Goal: Transaction & Acquisition: Purchase product/service

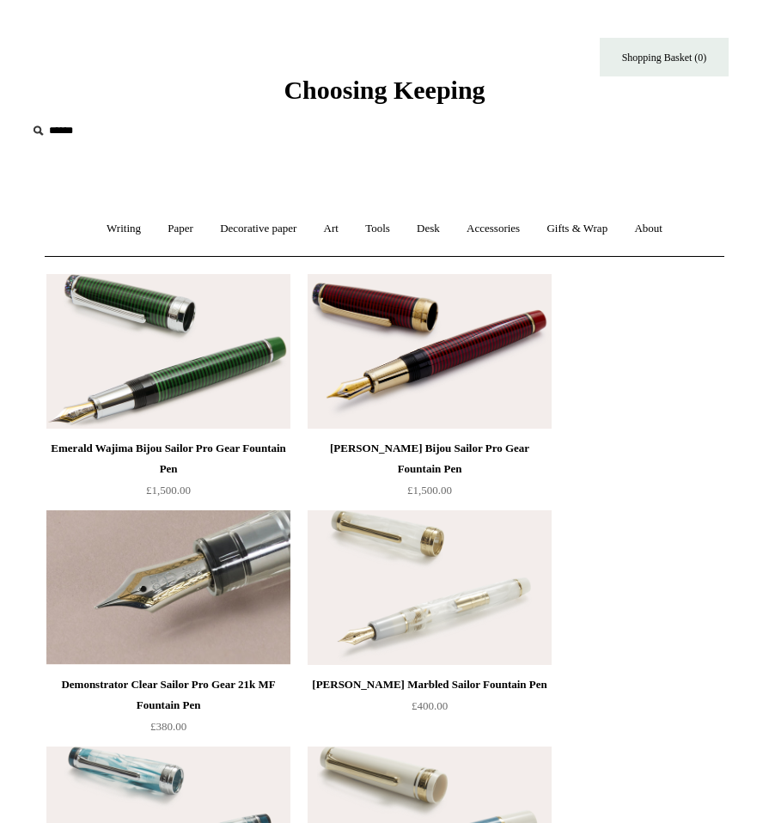
click at [164, 601] on img at bounding box center [168, 587] width 244 height 155
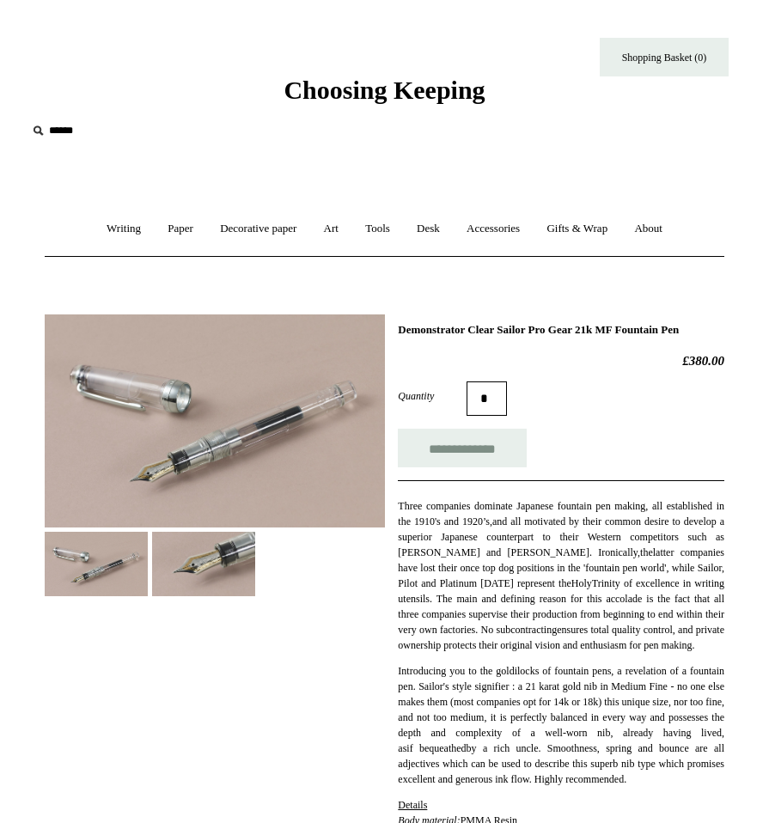
click at [192, 493] on img at bounding box center [215, 420] width 340 height 213
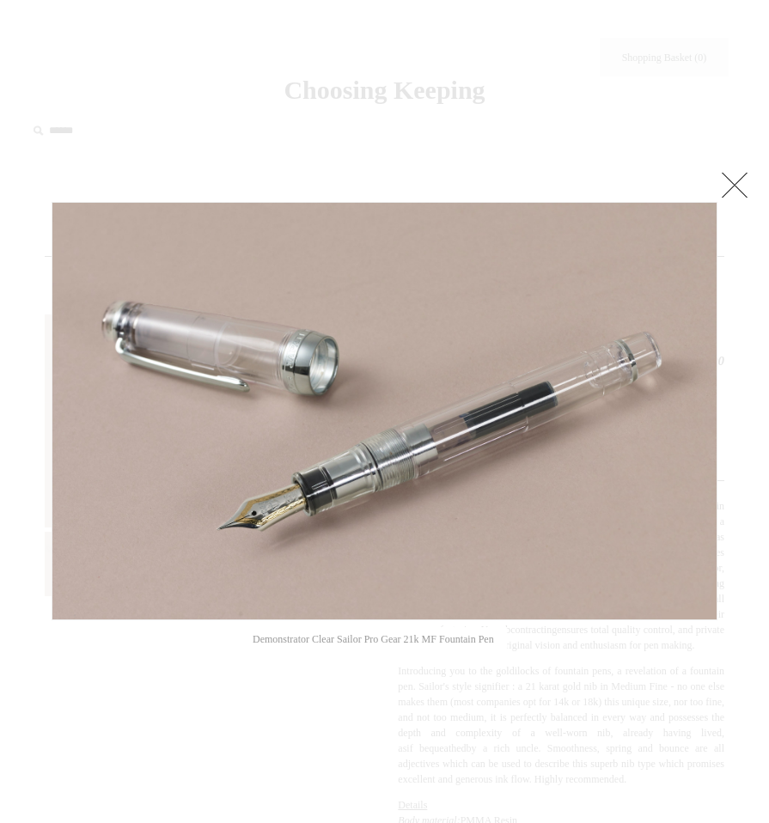
click at [734, 190] on link at bounding box center [734, 185] width 34 height 34
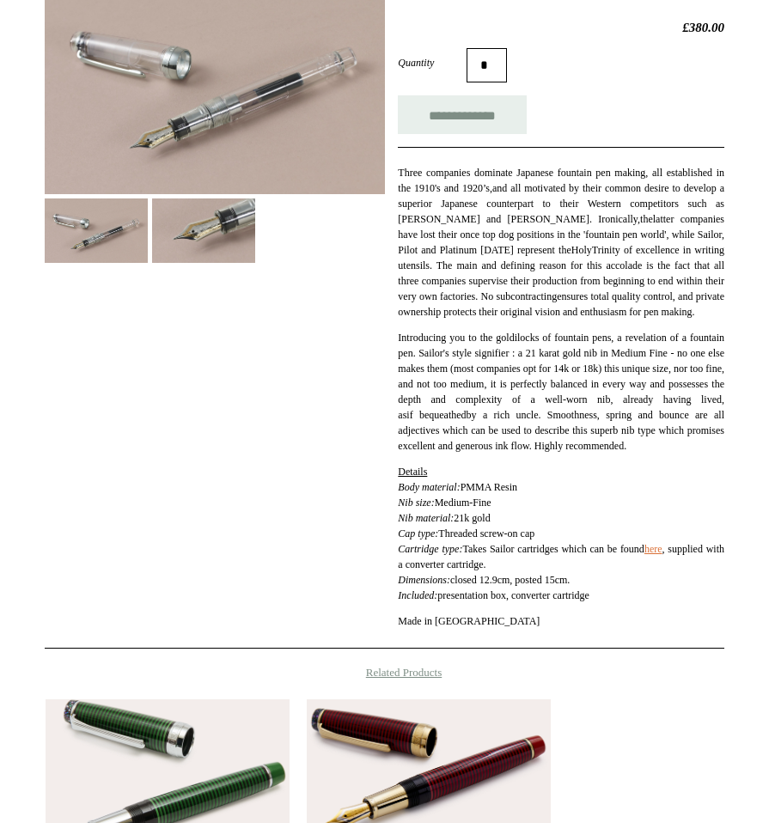
scroll to position [400, 0]
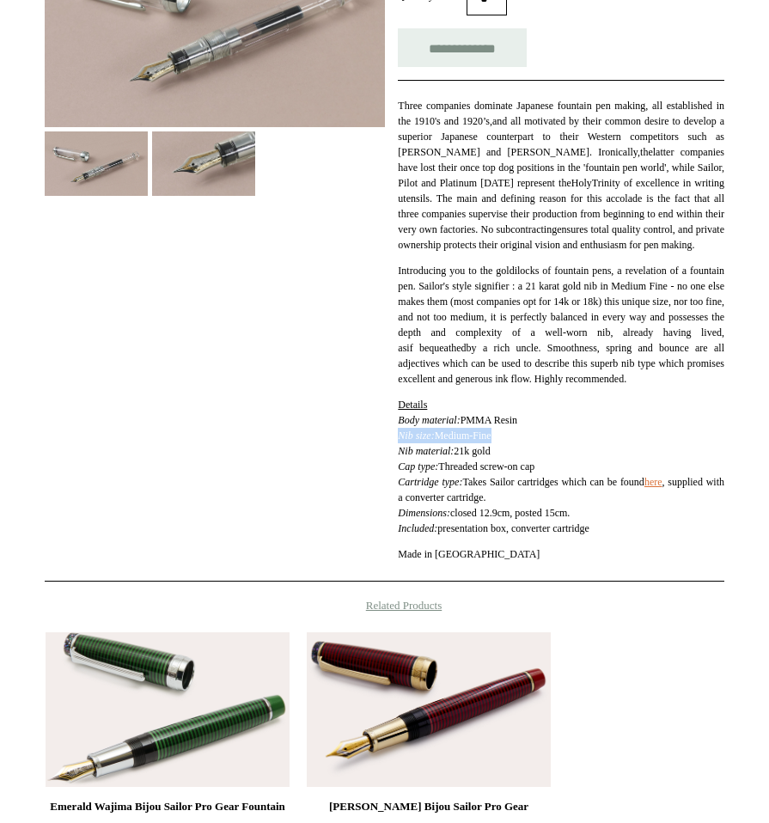
drag, startPoint x: 401, startPoint y: 499, endPoint x: 513, endPoint y: 491, distance: 112.0
click at [513, 491] on p "Details Body material: PMMA Resin Nib size: Medium-Fine Nib material: 21k gold …" at bounding box center [561, 466] width 327 height 139
